Goal: Task Accomplishment & Management: Use online tool/utility

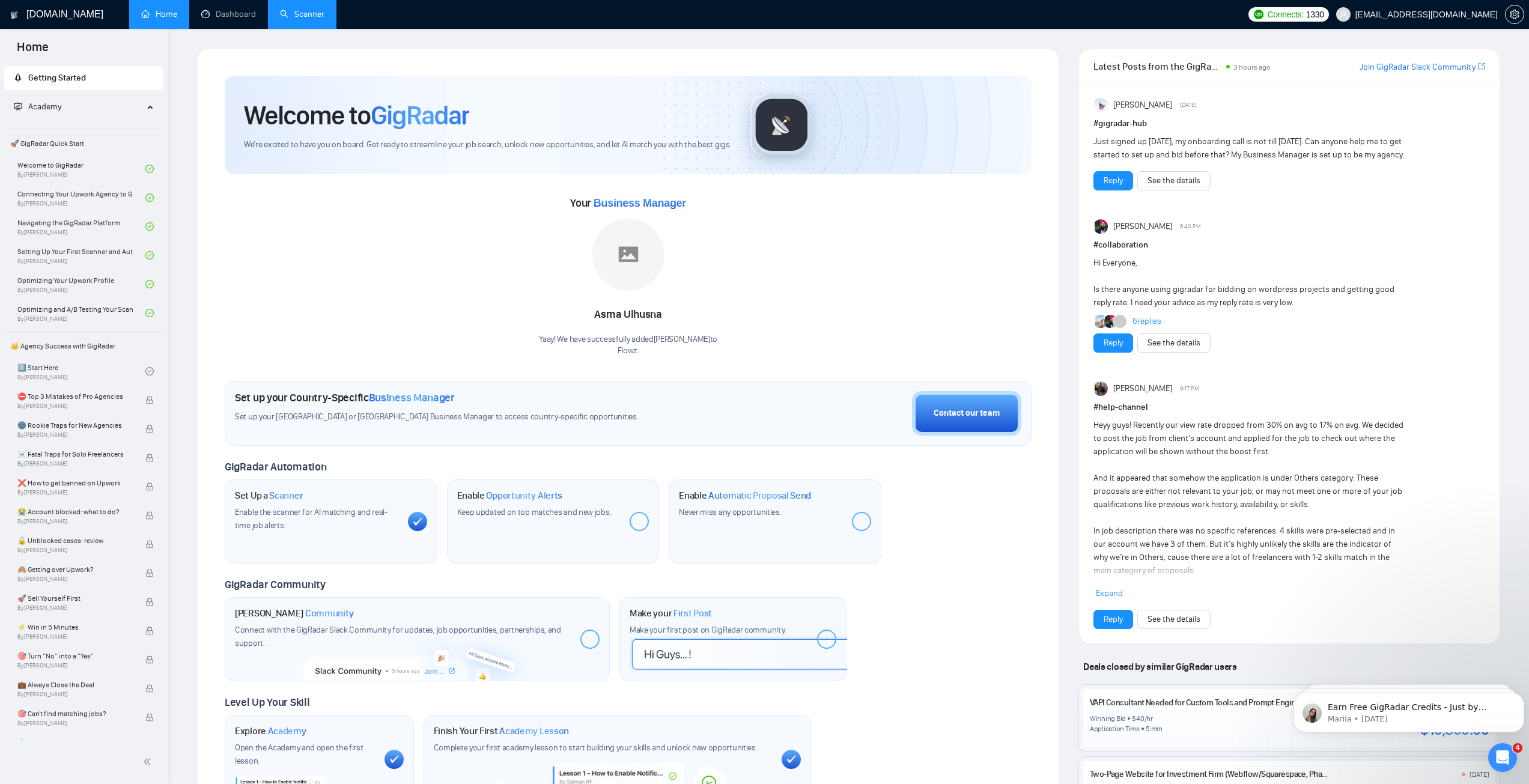
click at [302, 12] on link "Scanner" at bounding box center [302, 14] width 45 height 10
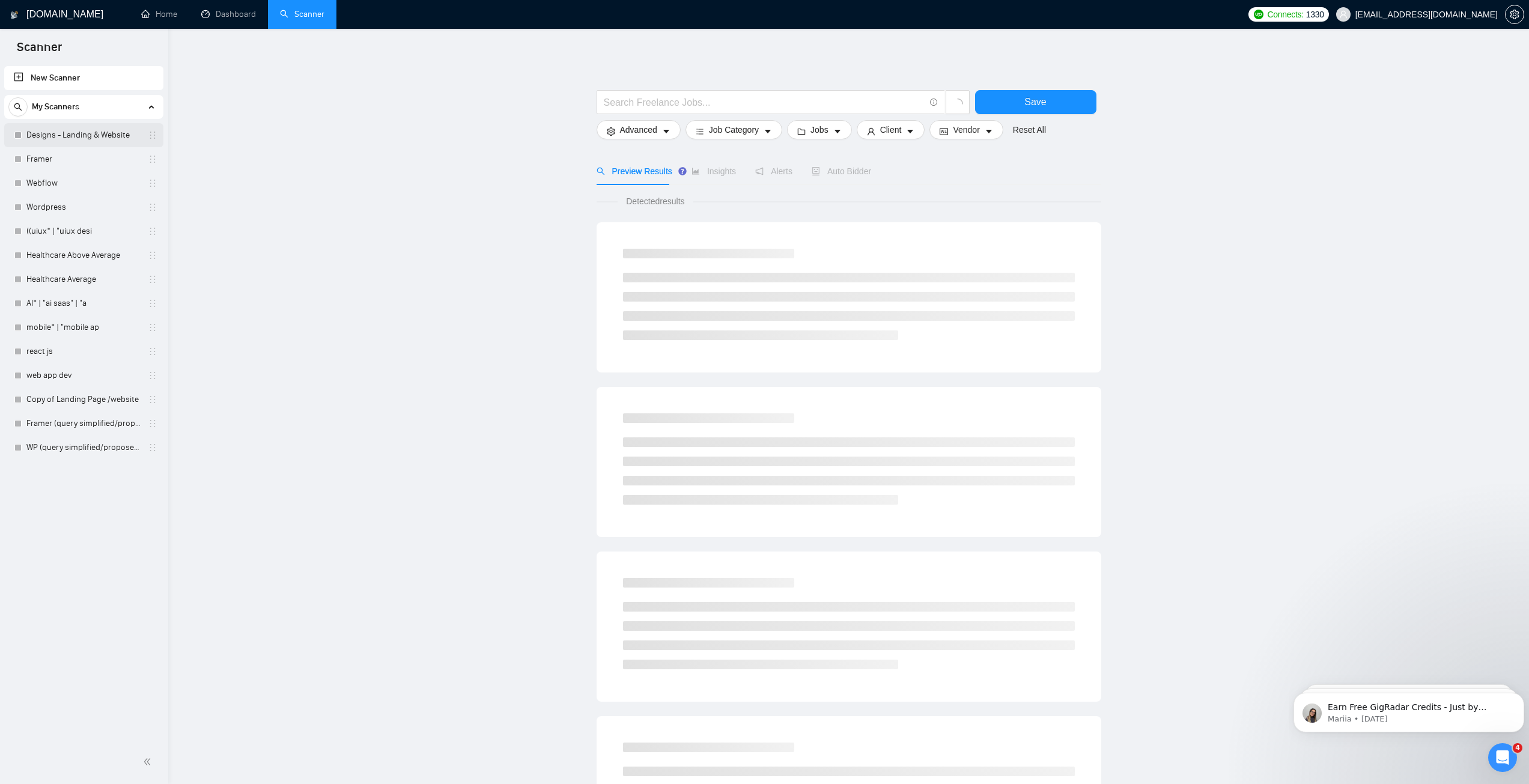
click at [70, 137] on link "Designs - Landing & Website" at bounding box center [84, 135] width 114 height 24
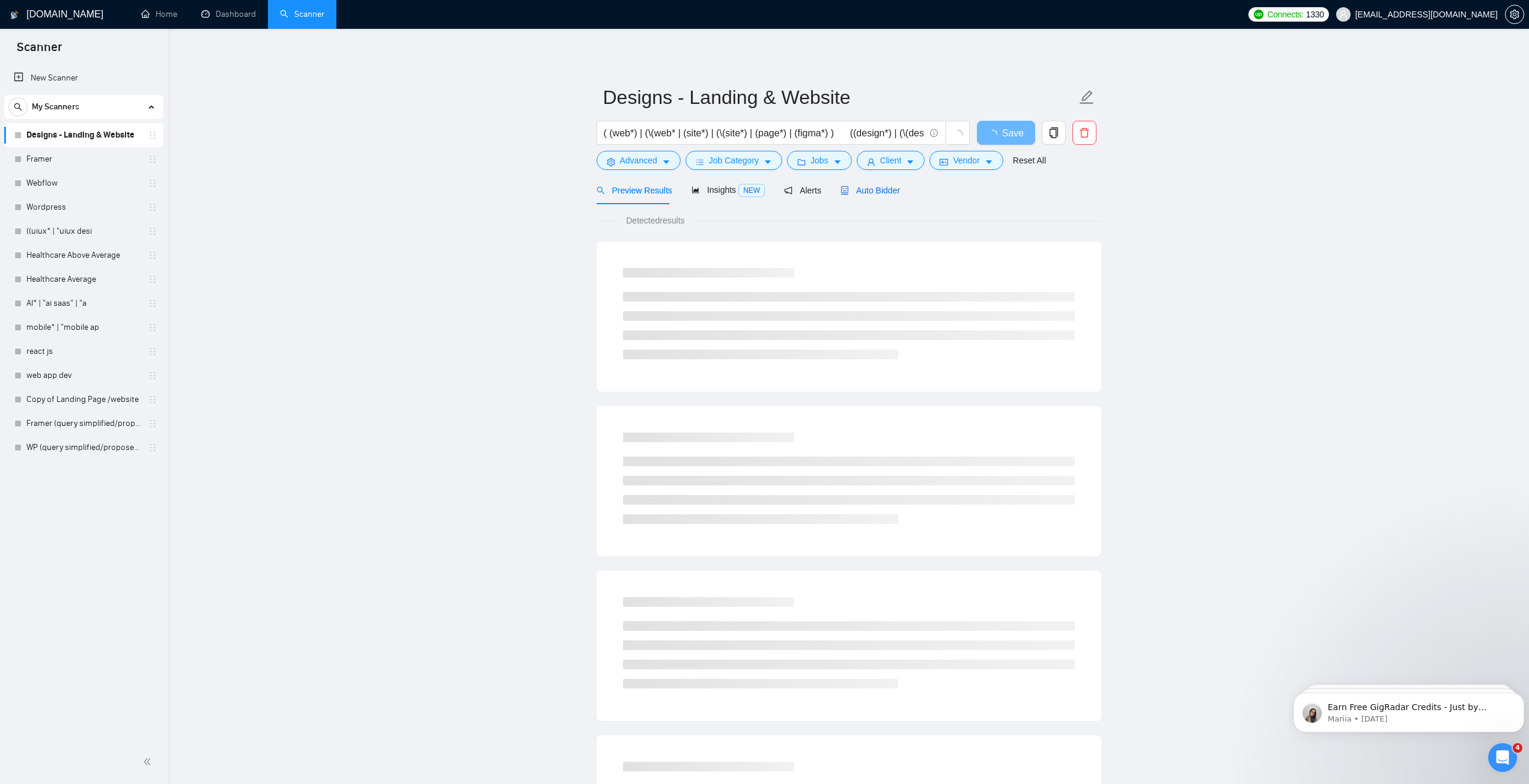
click at [846, 186] on span "Auto Bidder" at bounding box center [870, 190] width 60 height 10
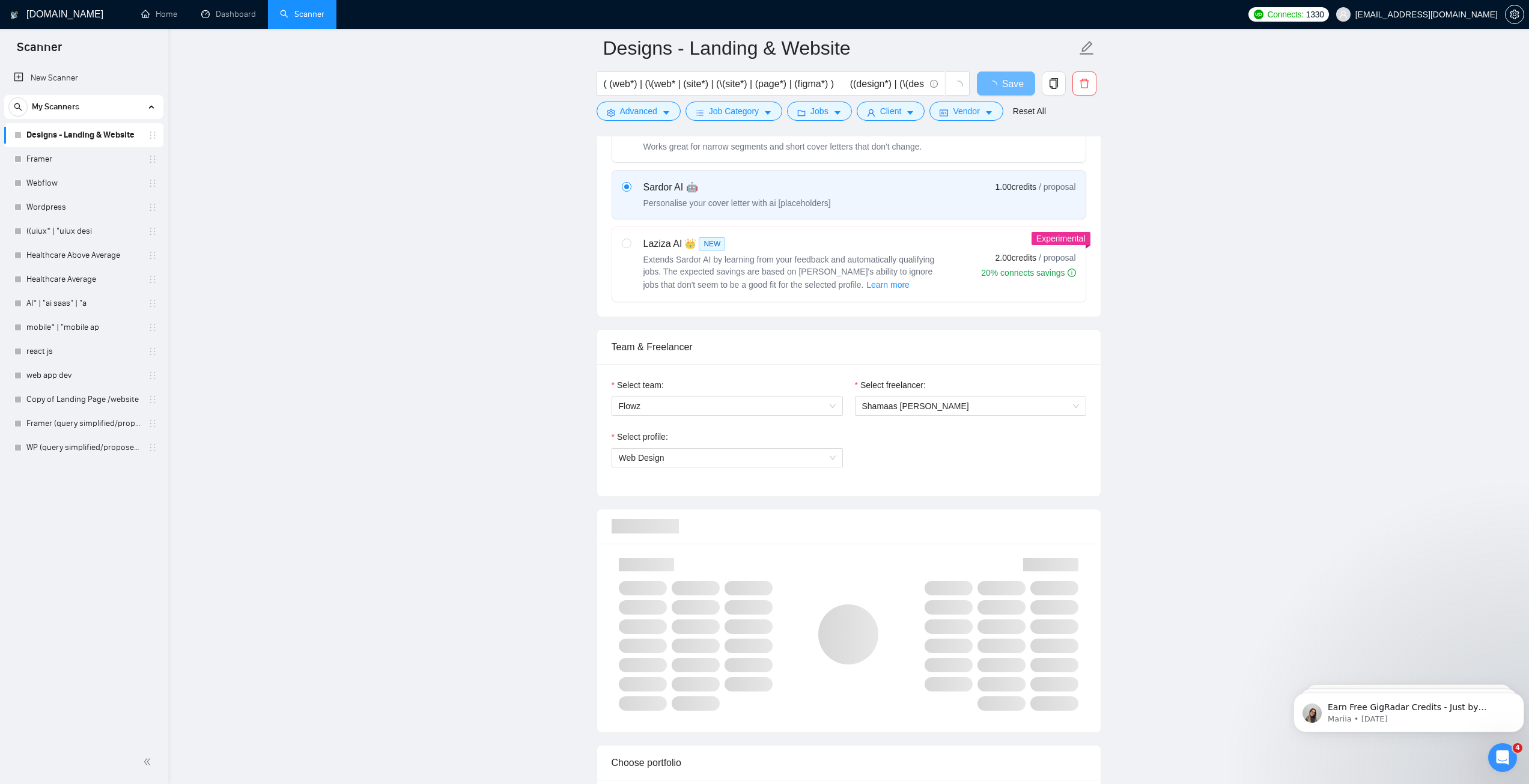
scroll to position [420, 0]
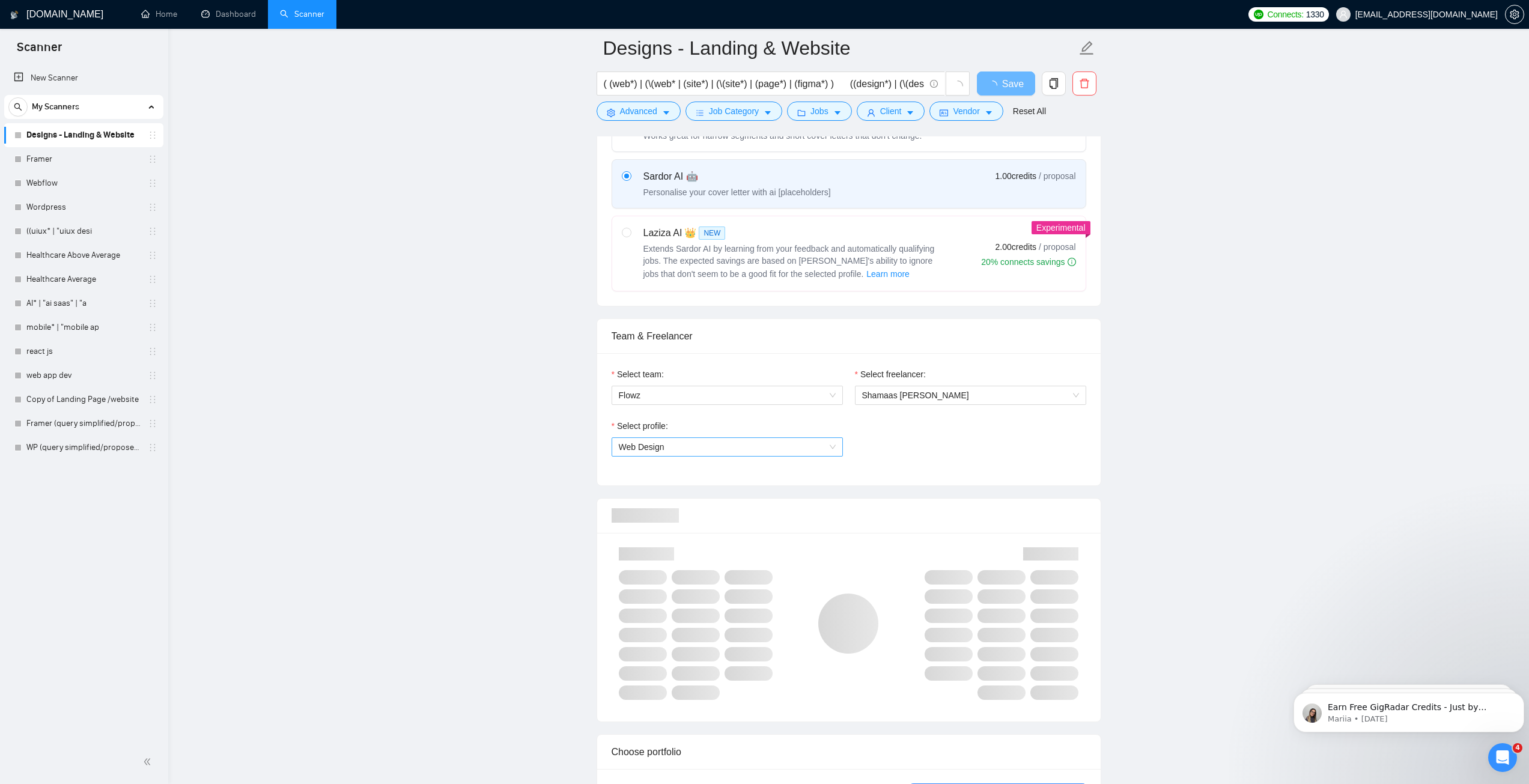
click at [708, 449] on span "Web Design" at bounding box center [727, 447] width 217 height 18
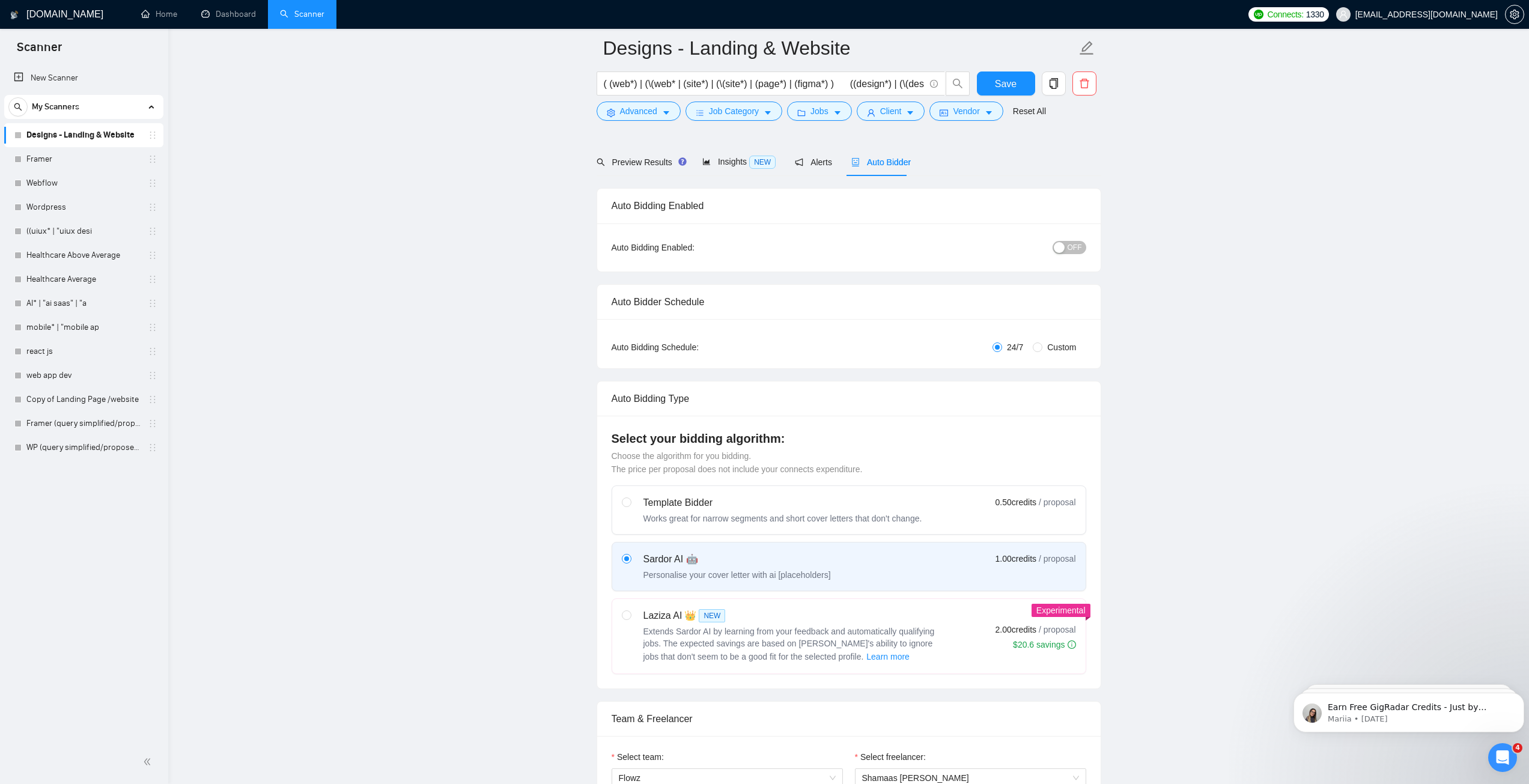
scroll to position [0, 0]
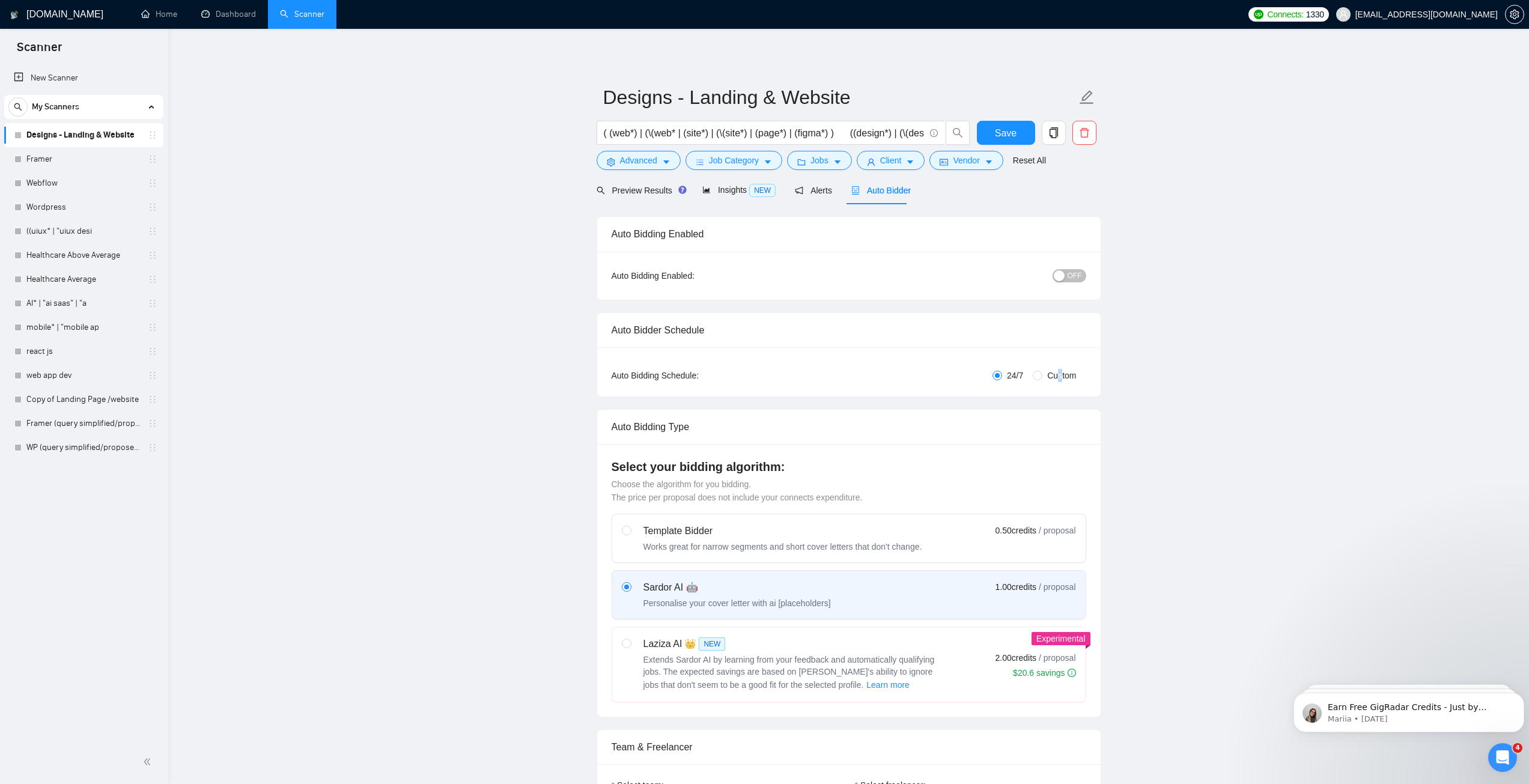
click at [1059, 379] on span "Custom" at bounding box center [1061, 375] width 38 height 13
click at [1039, 372] on input "Custom" at bounding box center [1037, 375] width 10 height 10
radio input "true"
radio input "false"
checkbox input "true"
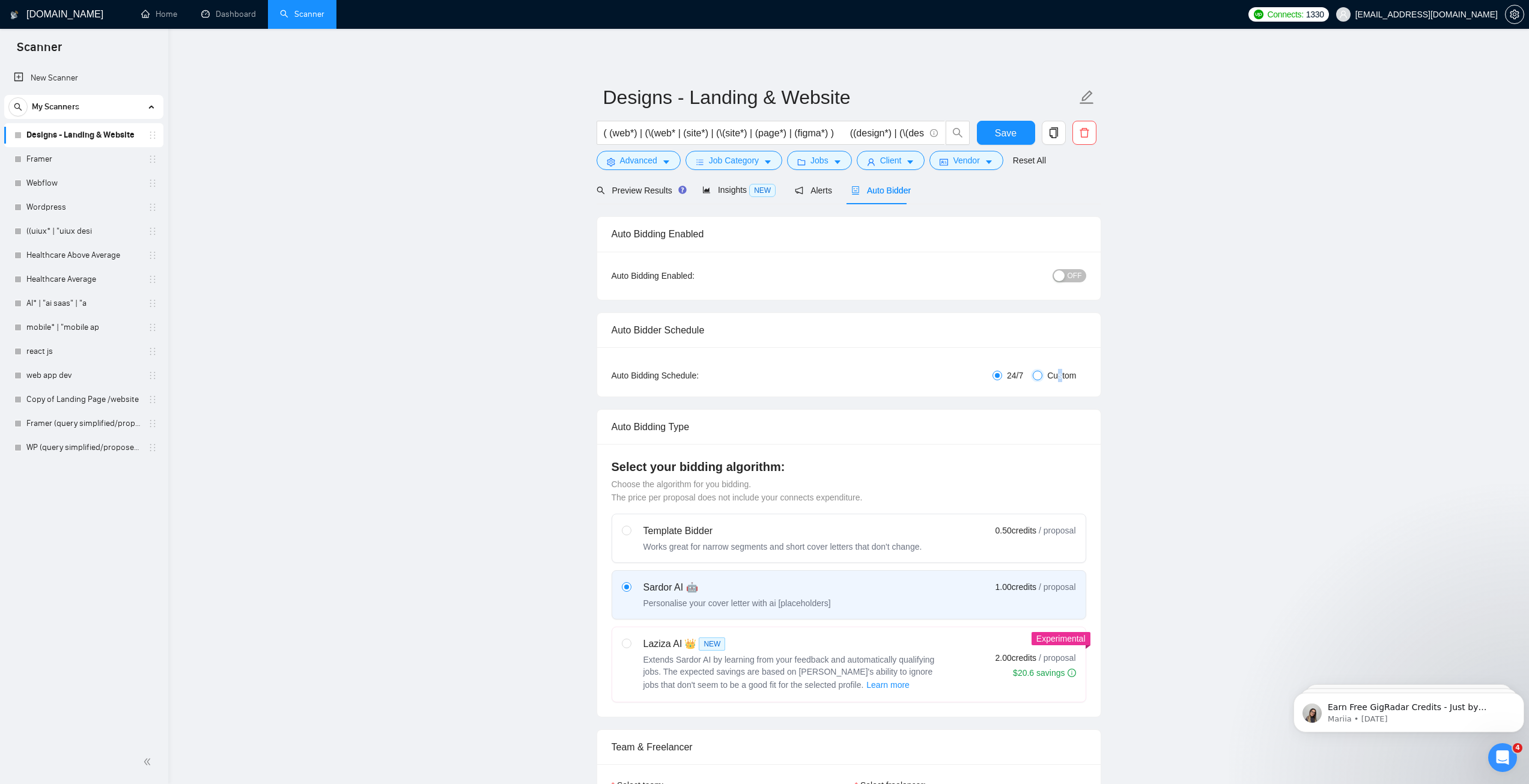
checkbox input "true"
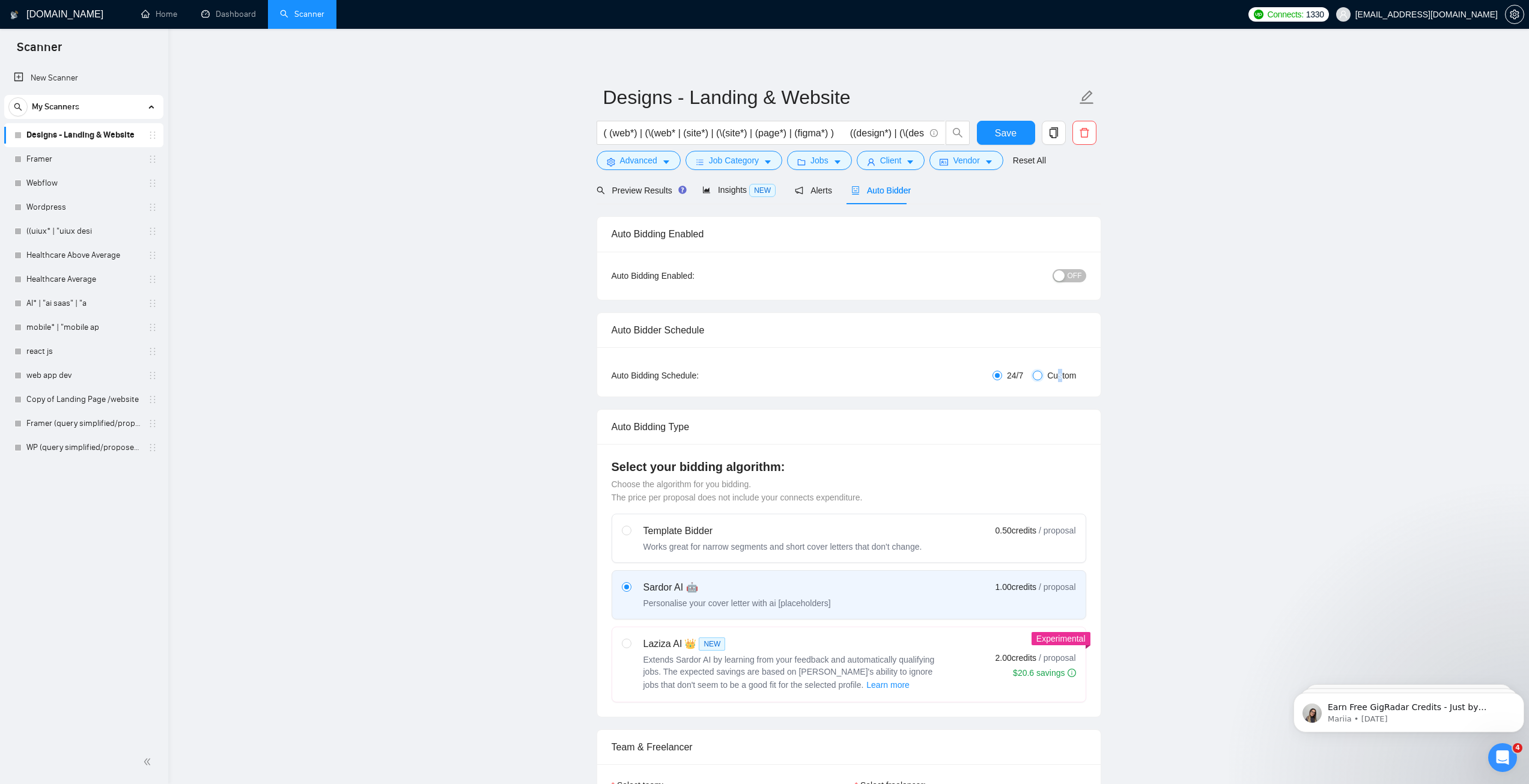
checkbox input "true"
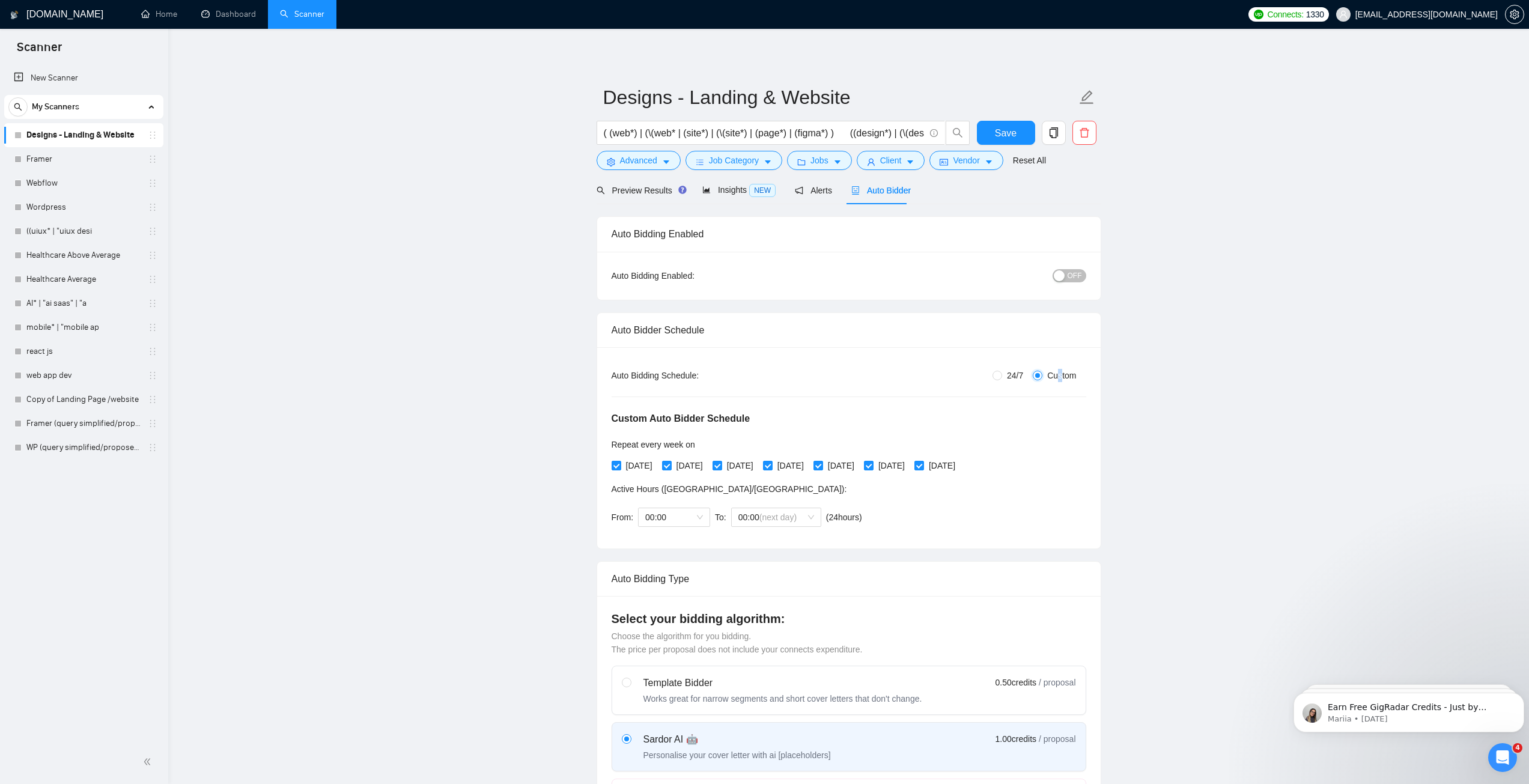
click at [1037, 374] on input "Custom" at bounding box center [1037, 375] width 10 height 10
drag, startPoint x: 1094, startPoint y: 384, endPoint x: 1043, endPoint y: 377, distance: 51.5
click at [1089, 385] on div "Auto Bidding Type: Automated (recommended) Semi-automated Auto Bidding Schedule…" at bounding box center [848, 447] width 503 height 201
click at [1004, 375] on span "24/7" at bounding box center [1015, 375] width 26 height 13
click at [1002, 375] on input "24/7" at bounding box center [997, 375] width 10 height 10
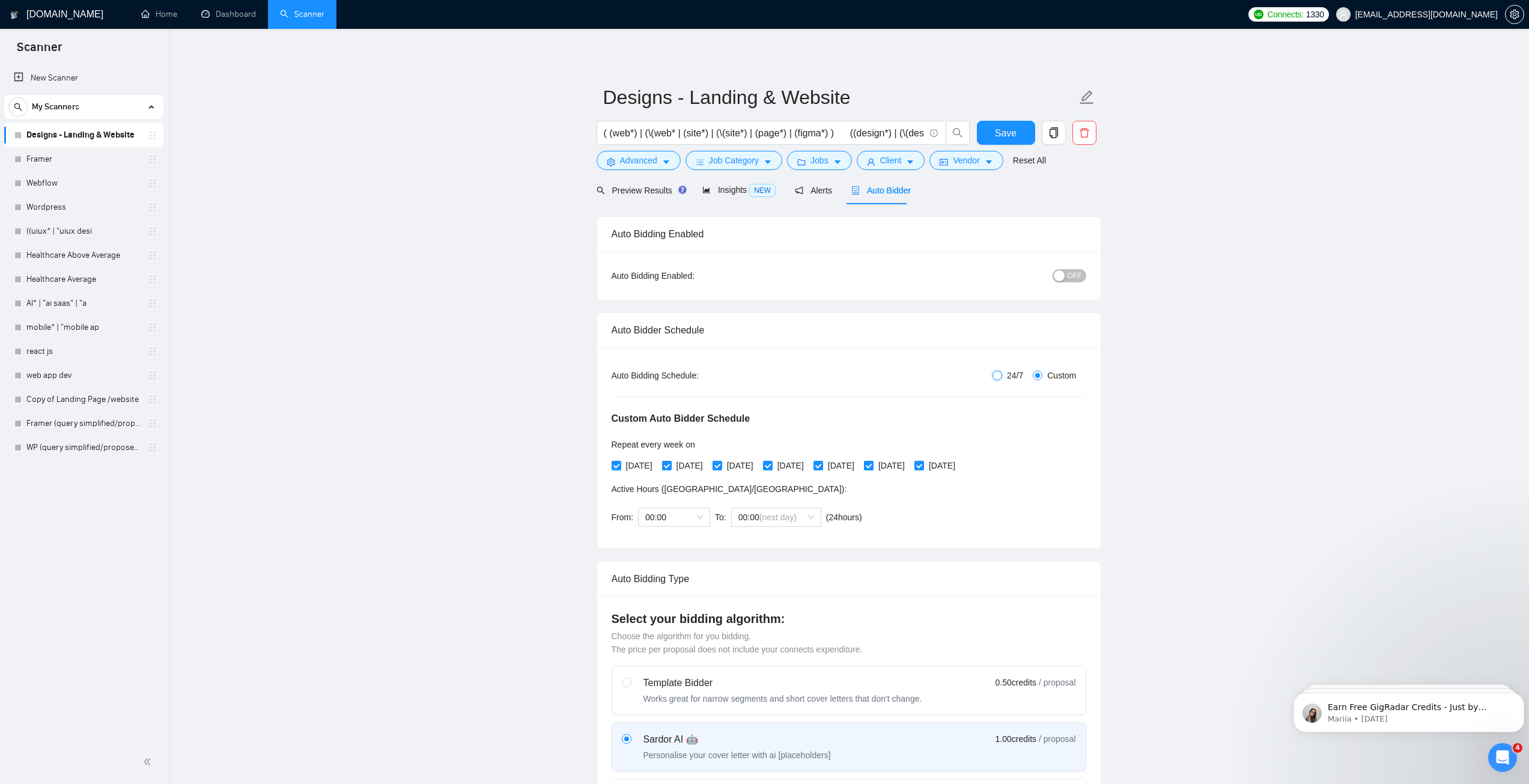
radio input "true"
radio input "false"
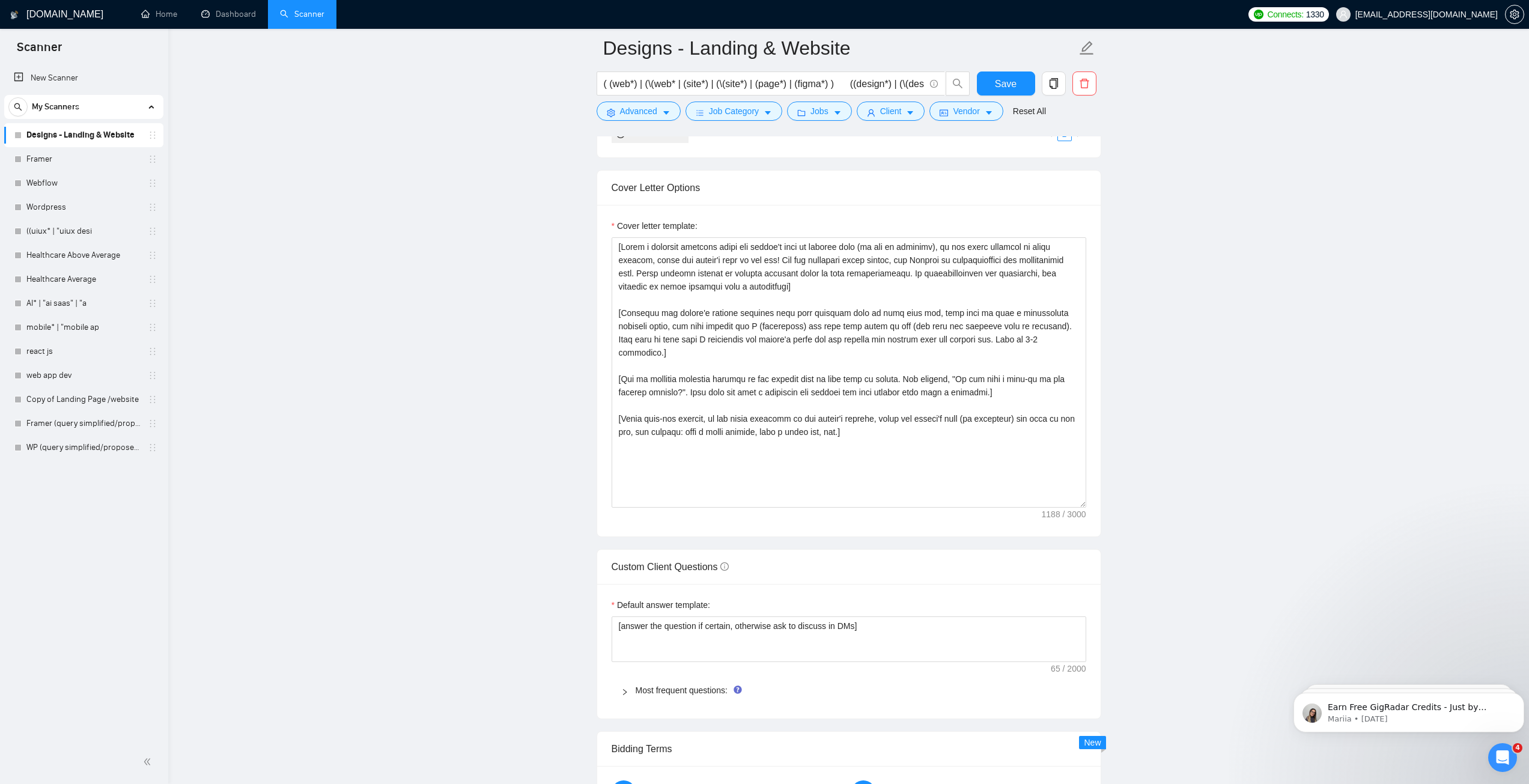
scroll to position [1321, 0]
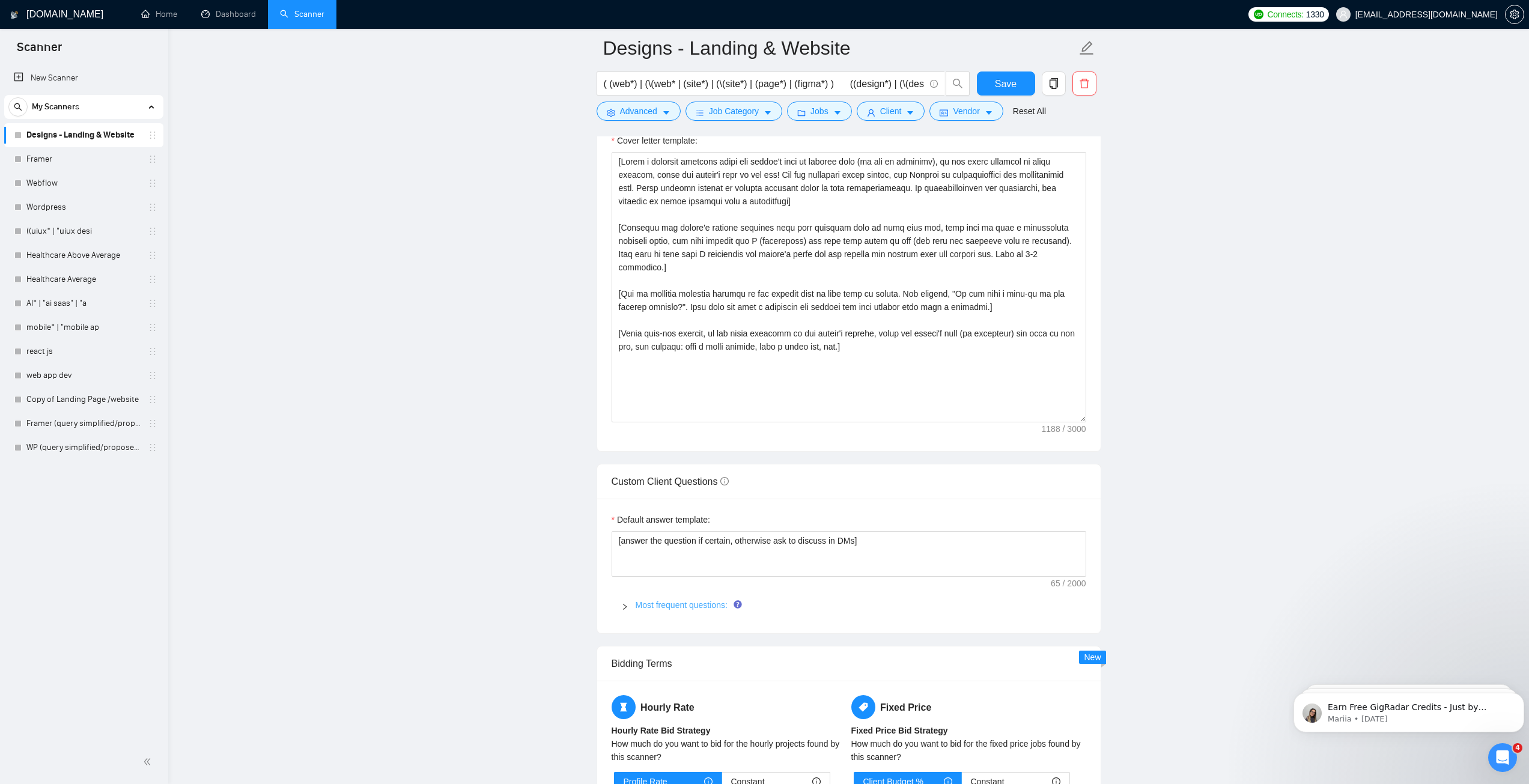
click at [635, 606] on link "Most frequent questions:" at bounding box center [681, 605] width 92 height 10
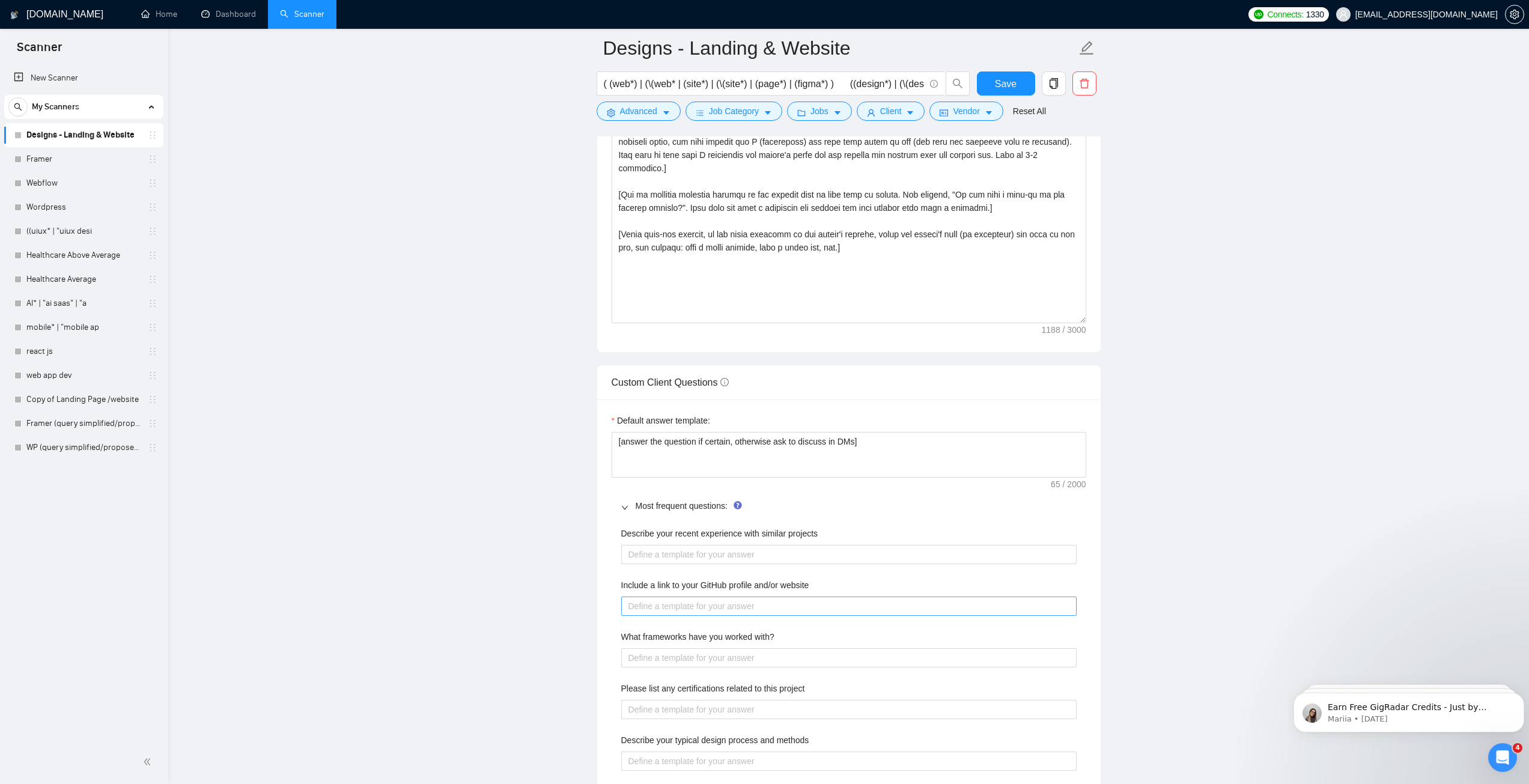
scroll to position [1441, 0]
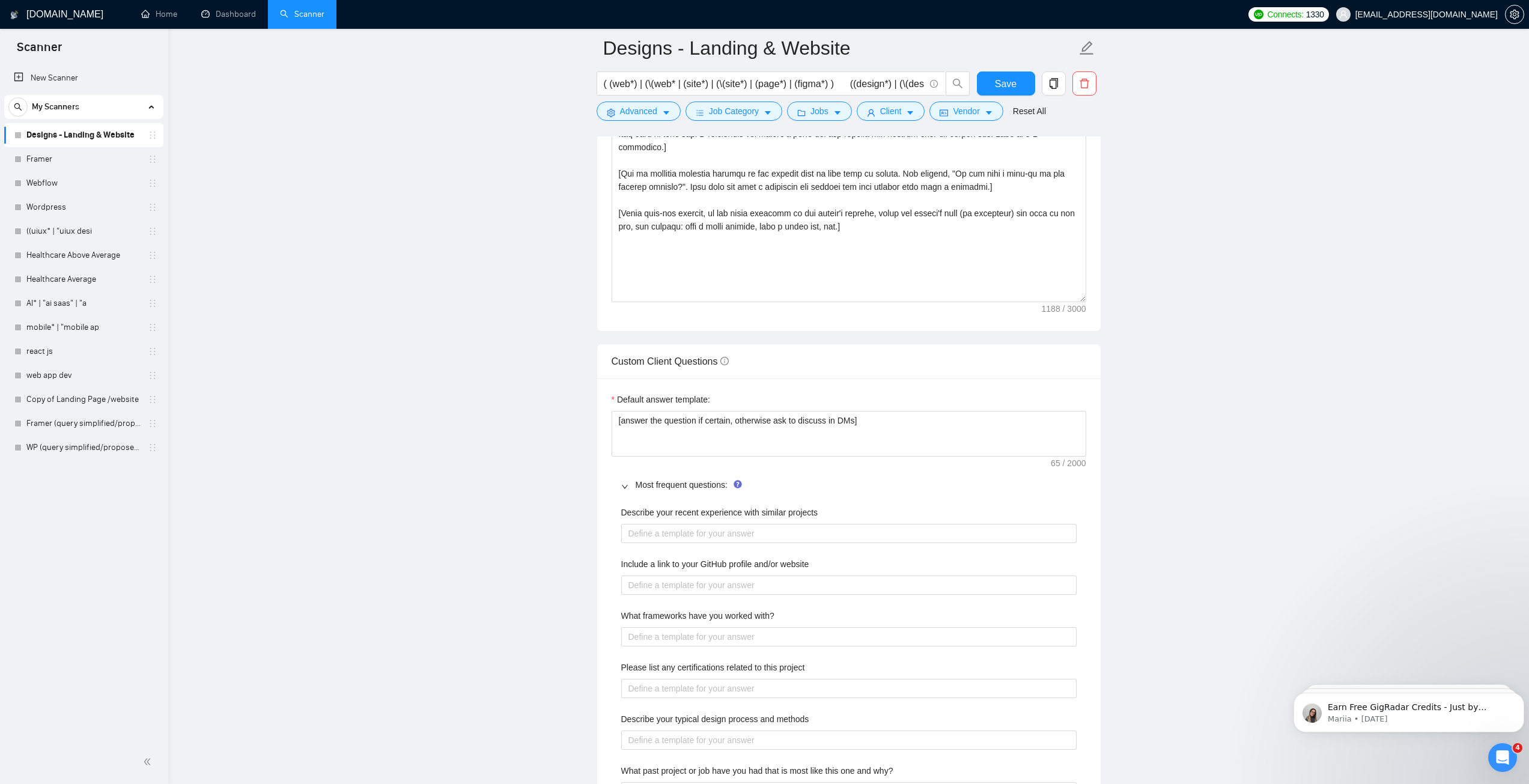
click at [626, 487] on icon "right" at bounding box center [624, 486] width 7 height 7
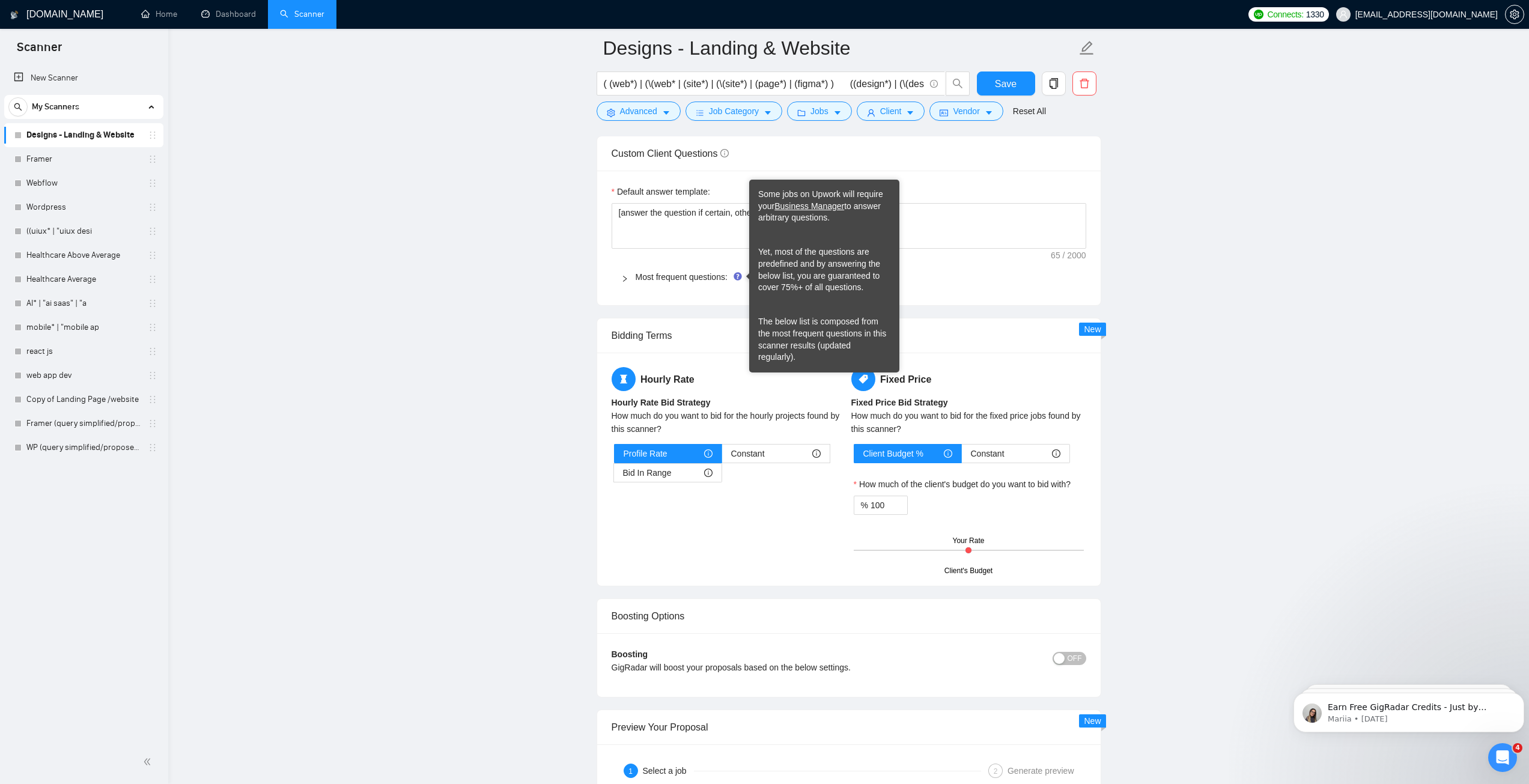
scroll to position [1742, 0]
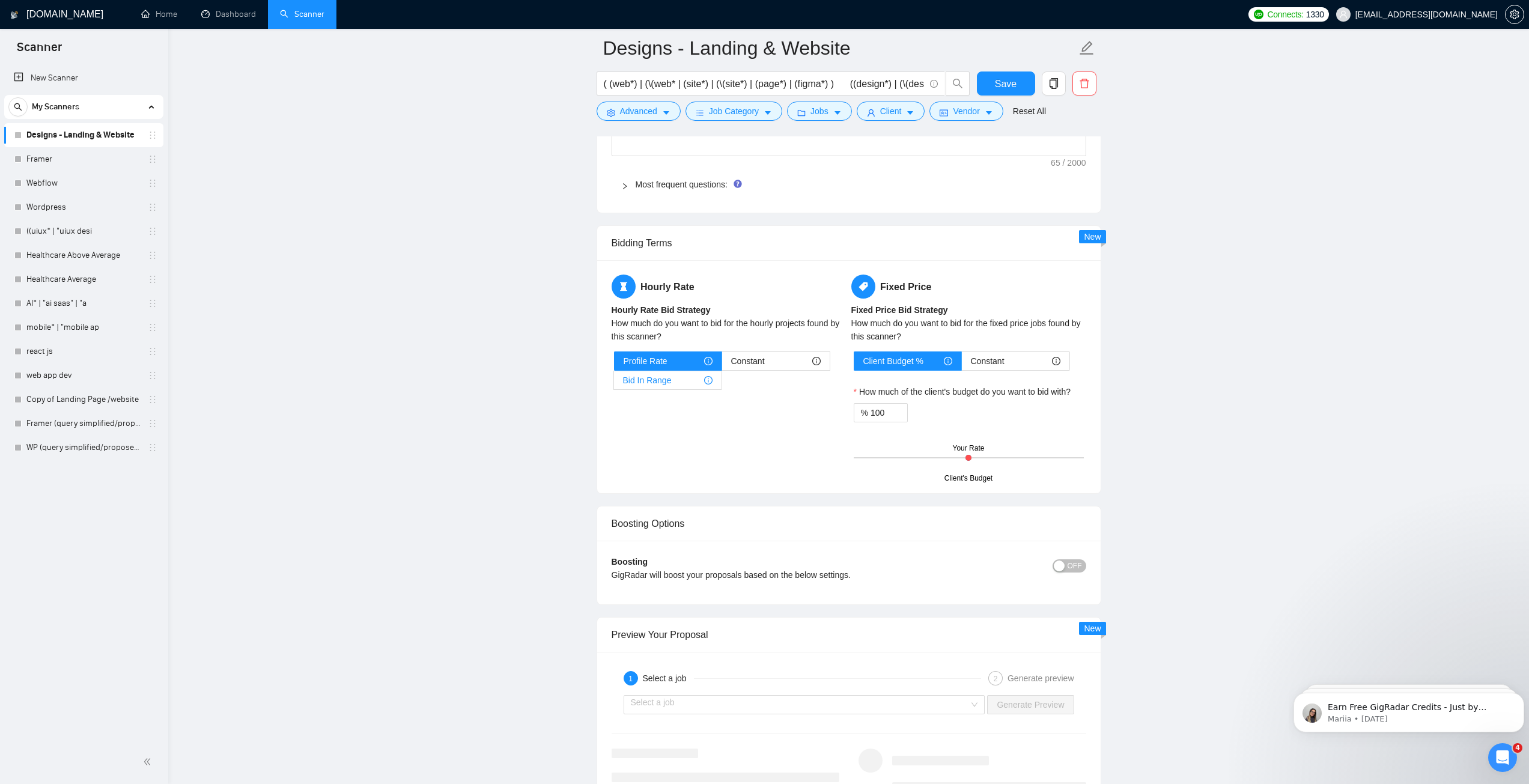
click at [659, 378] on span "Bid In Range" at bounding box center [647, 380] width 49 height 18
click at [614, 383] on input "Bid In Range" at bounding box center [614, 383] width 0 height 0
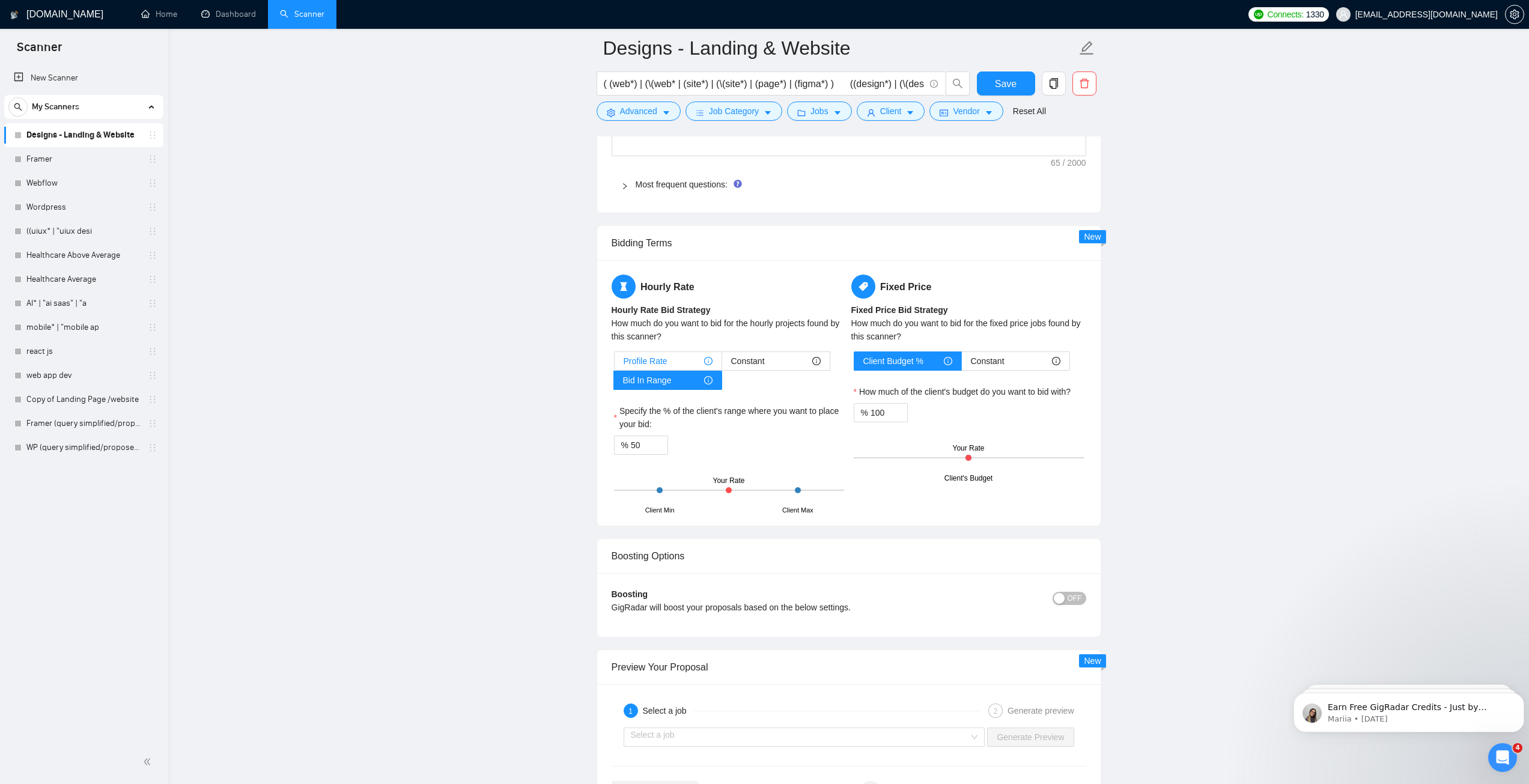
click at [675, 361] on div "Profile Rate" at bounding box center [668, 361] width 89 height 18
click at [615, 364] on input "Profile Rate" at bounding box center [615, 364] width 0 height 0
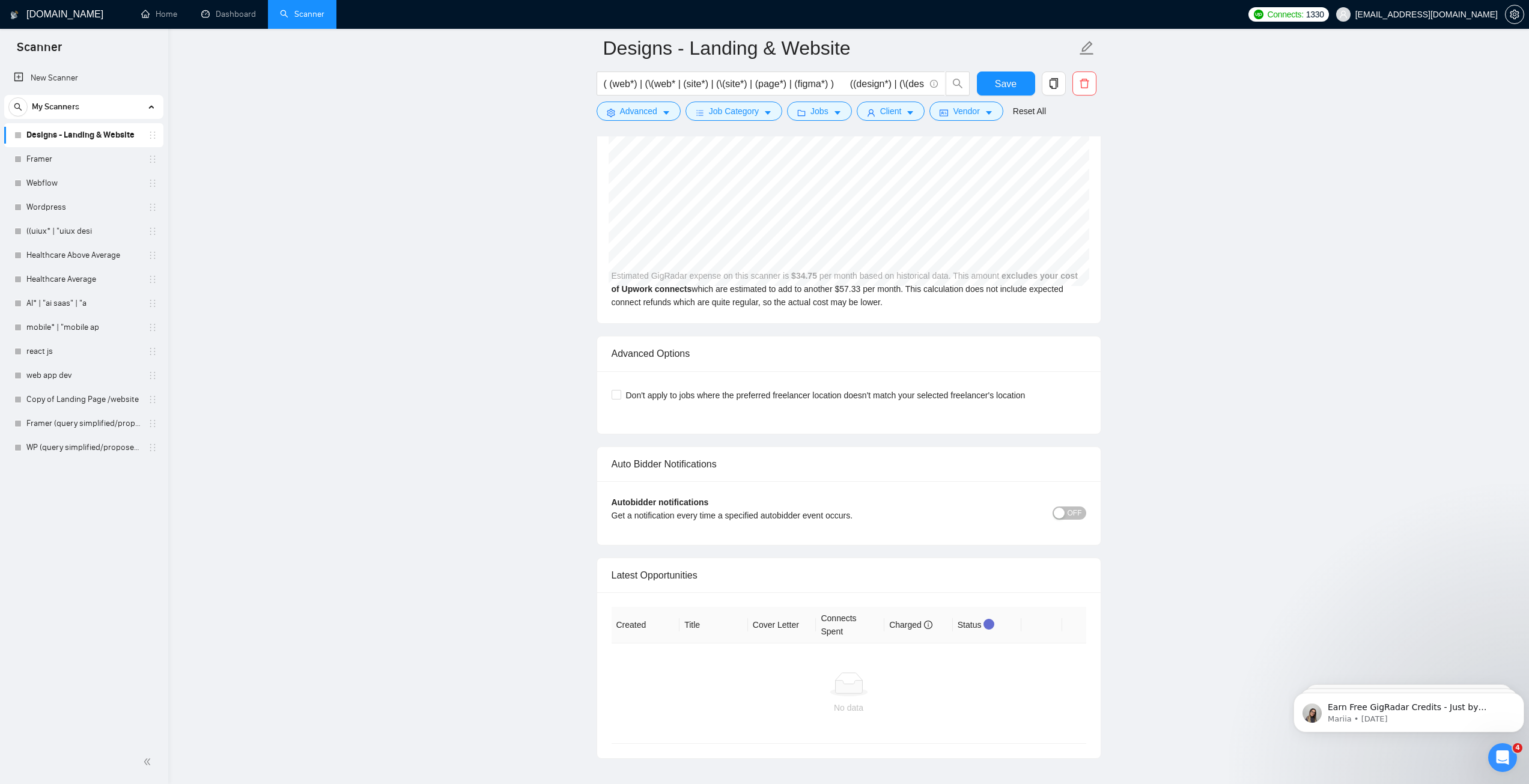
scroll to position [2522, 0]
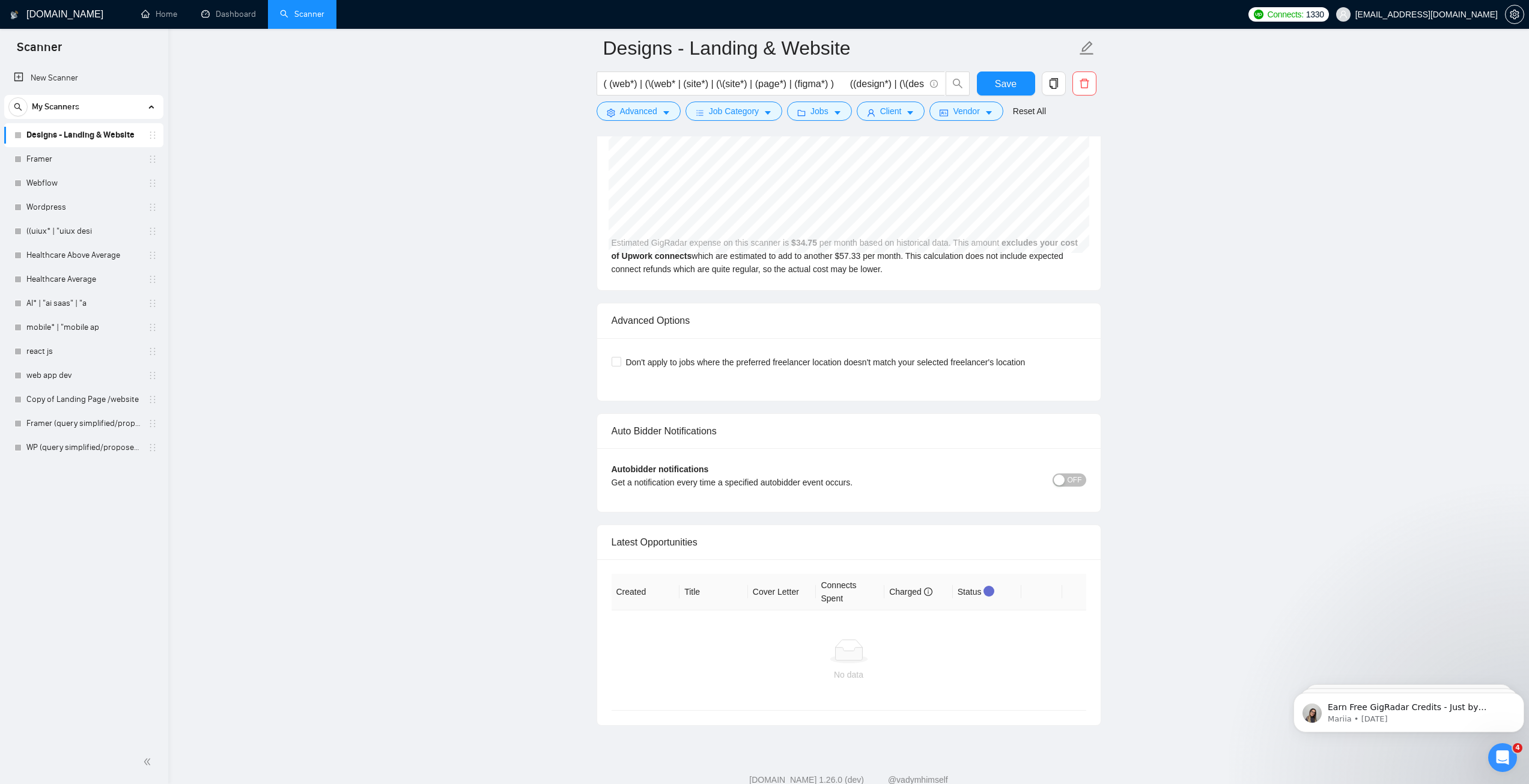
click at [1065, 480] on div "button" at bounding box center [1059, 480] width 11 height 11
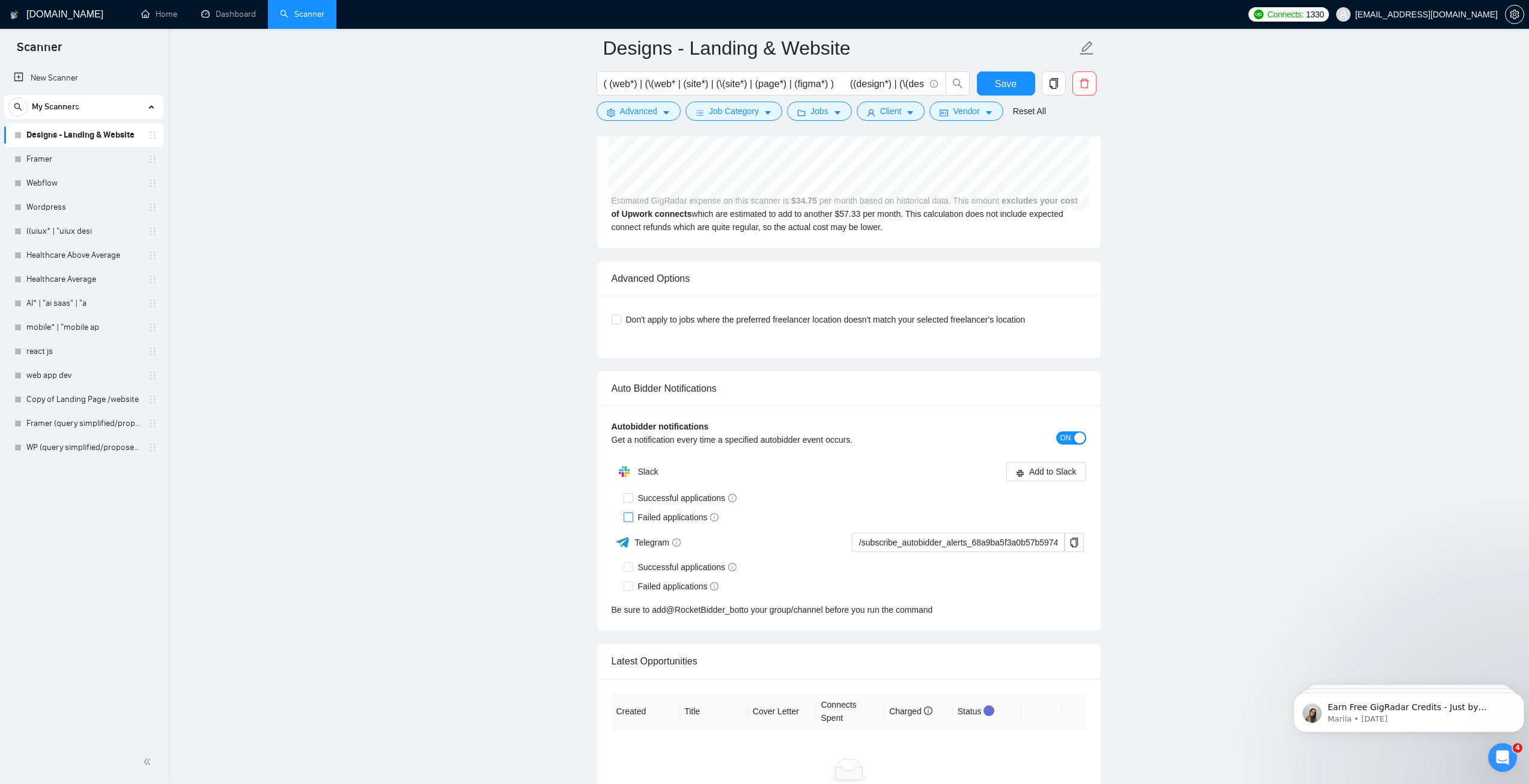
click at [650, 519] on div "Slack Add to Slack Successful applications Failed applications Telegram /subscr…" at bounding box center [848, 538] width 475 height 157
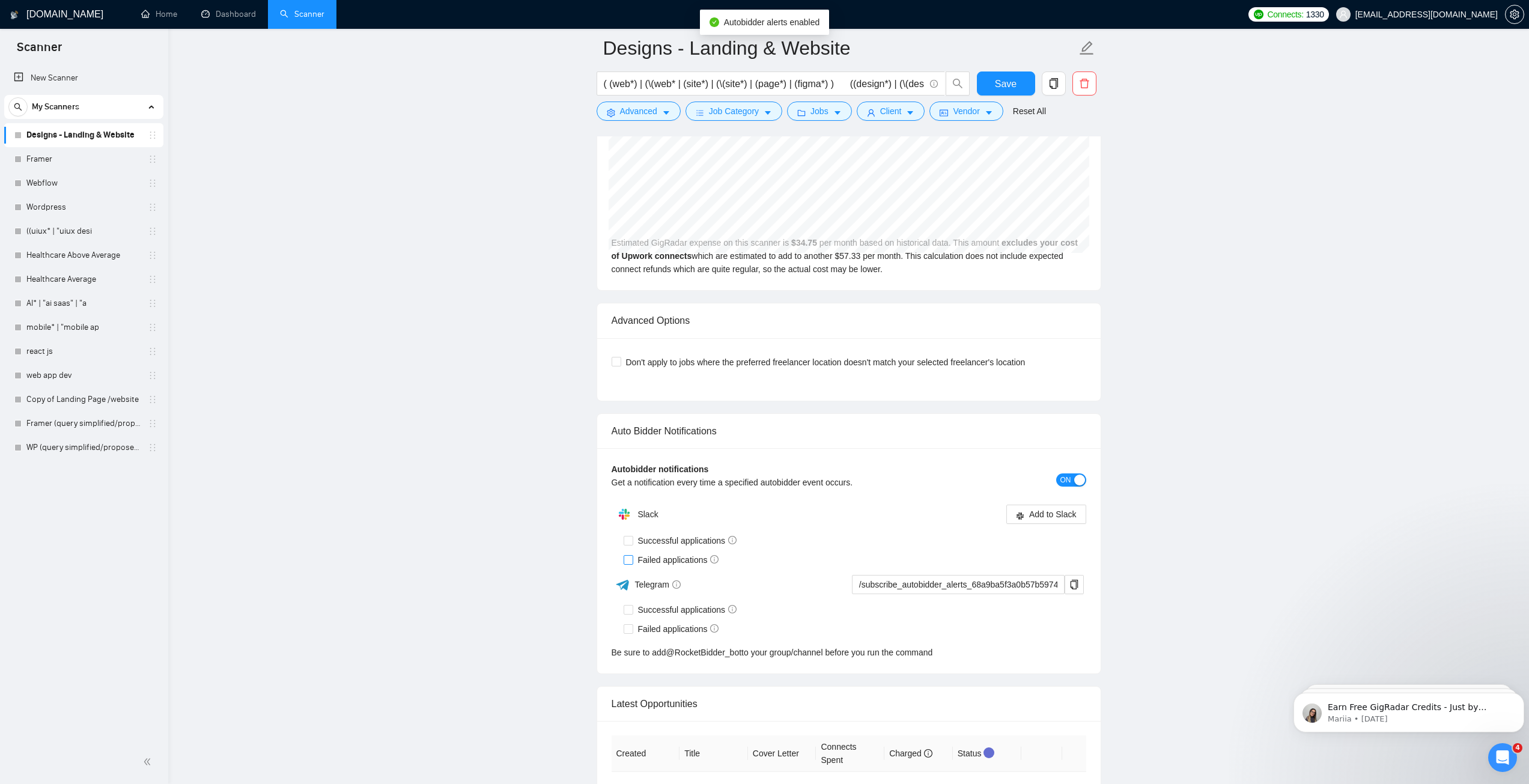
click at [629, 559] on input "Failed applications" at bounding box center [628, 559] width 8 height 8
click at [686, 555] on span "Failed applications" at bounding box center [679, 559] width 91 height 13
click at [632, 555] on input "Failed applications" at bounding box center [628, 559] width 8 height 8
click at [651, 561] on span "Failed applications" at bounding box center [679, 559] width 91 height 13
click at [632, 561] on input "Failed applications" at bounding box center [628, 559] width 8 height 8
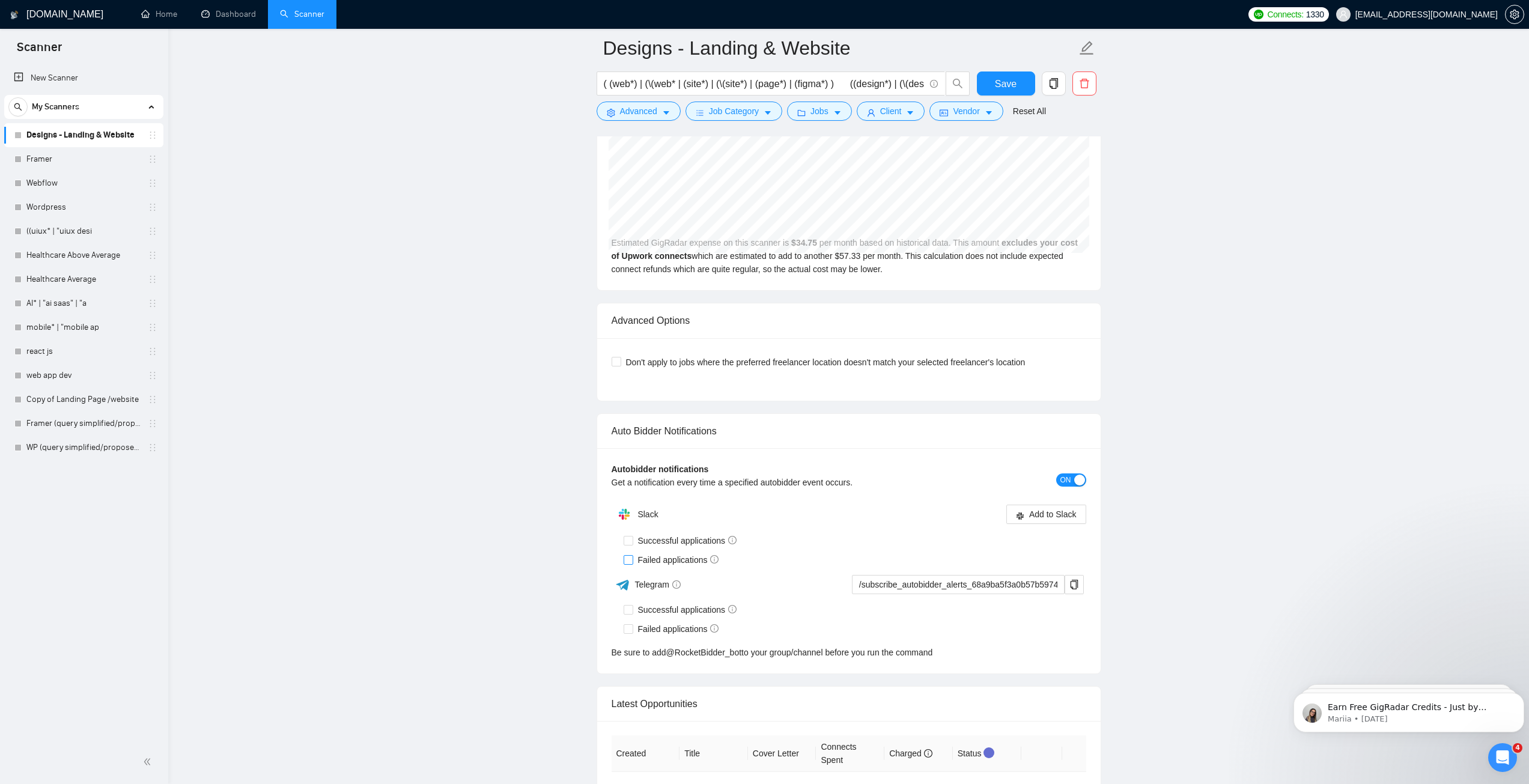
checkbox input "true"
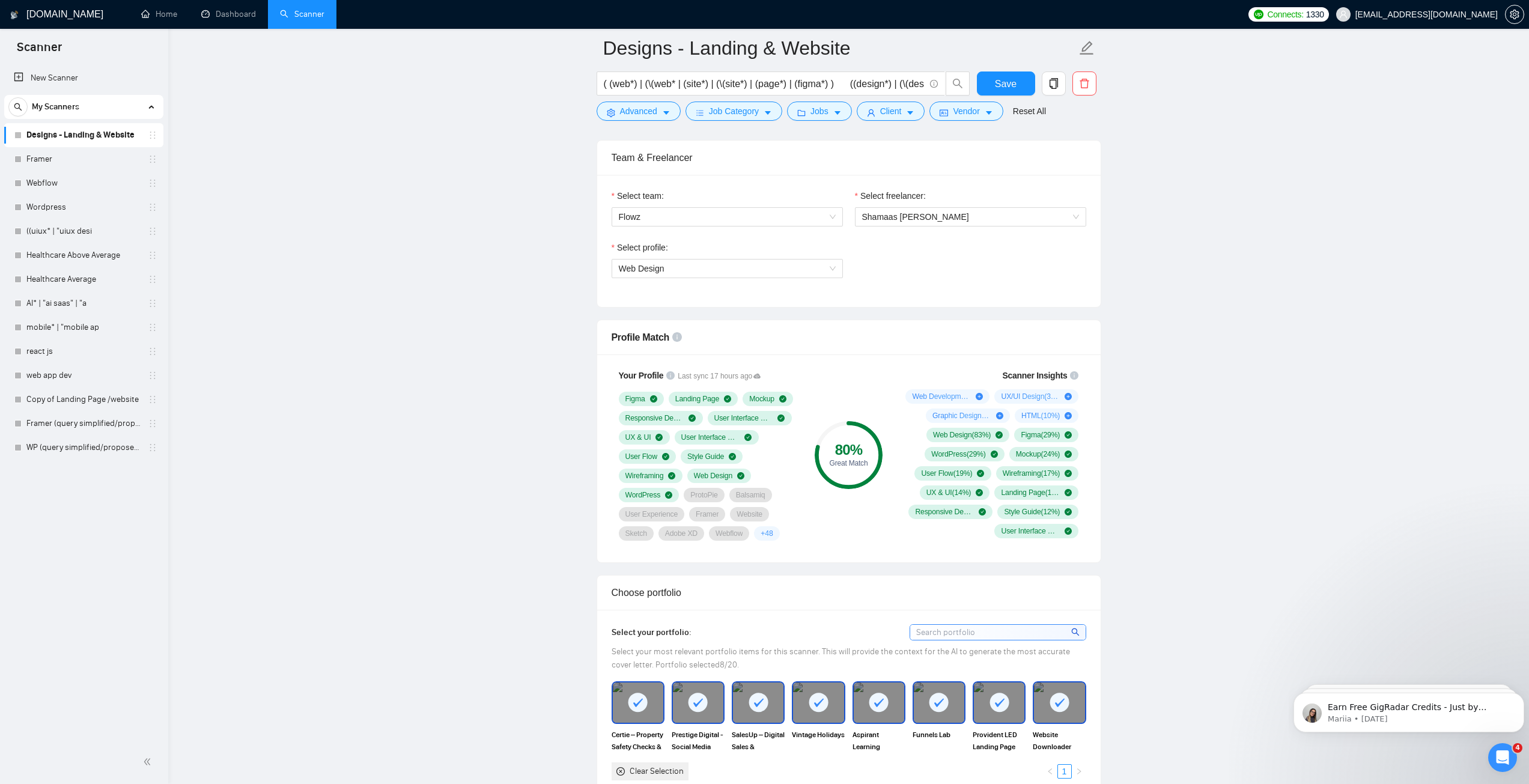
scroll to position [453, 0]
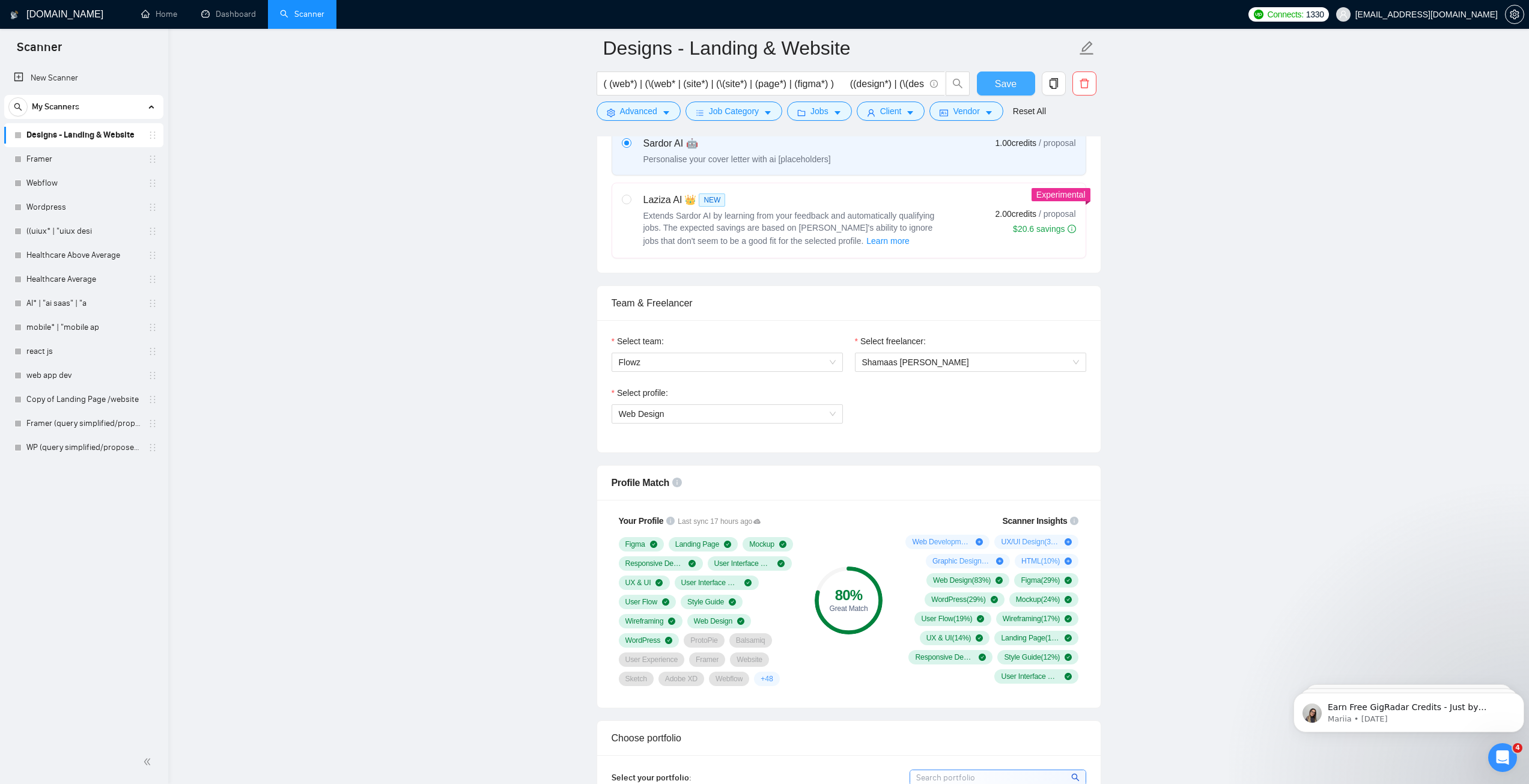
click at [988, 85] on button "Save" at bounding box center [1006, 83] width 58 height 24
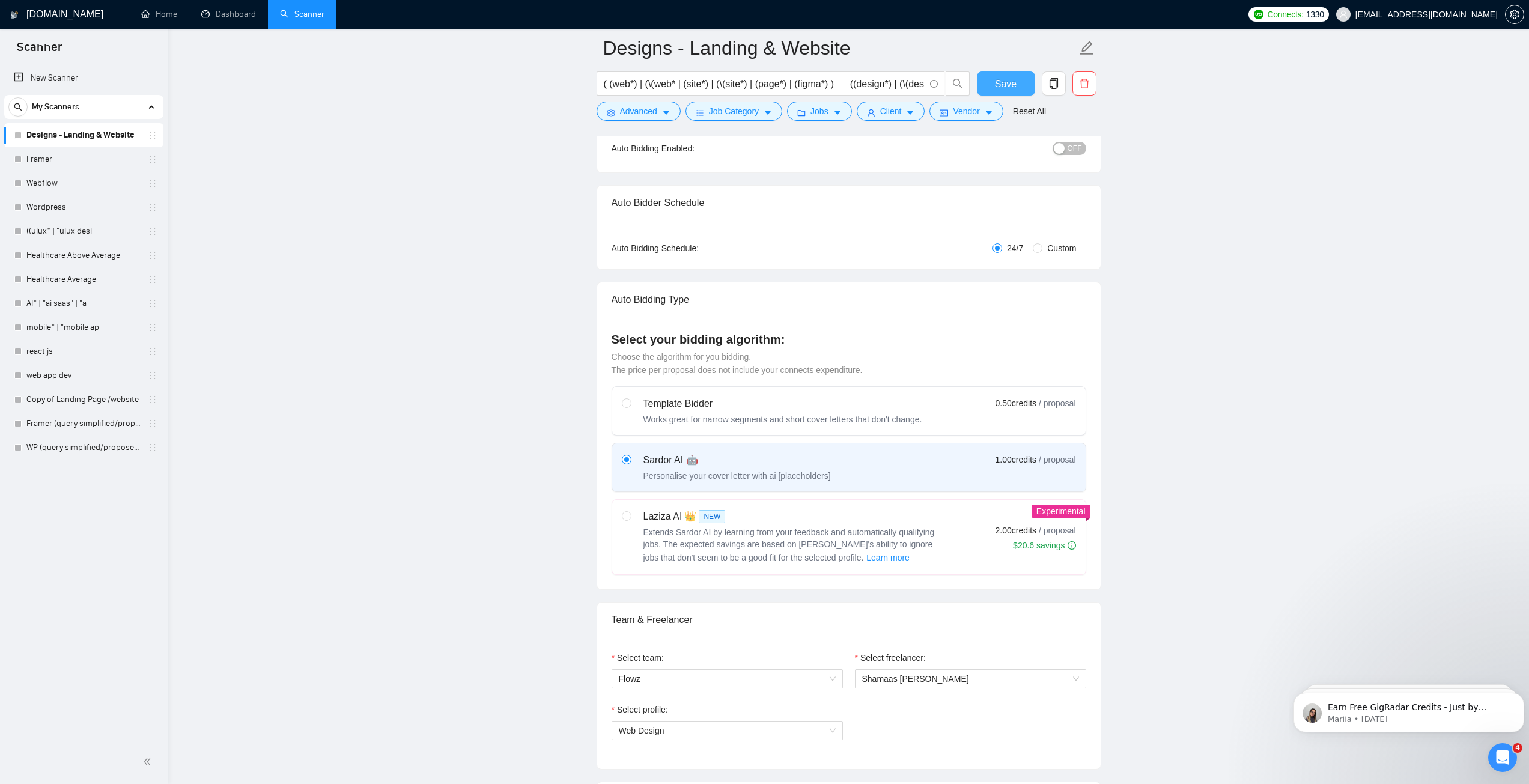
scroll to position [0, 0]
